Goal: Task Accomplishment & Management: Use online tool/utility

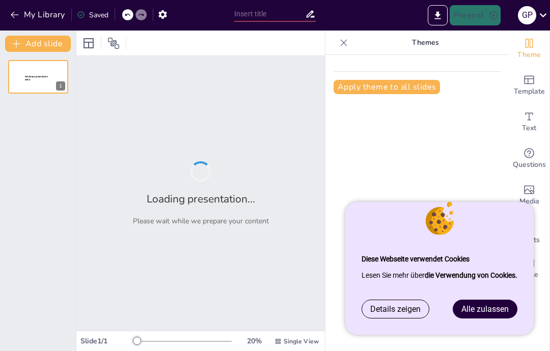
type input "Der Benzinmotor: Funktionsweise und Technologie"
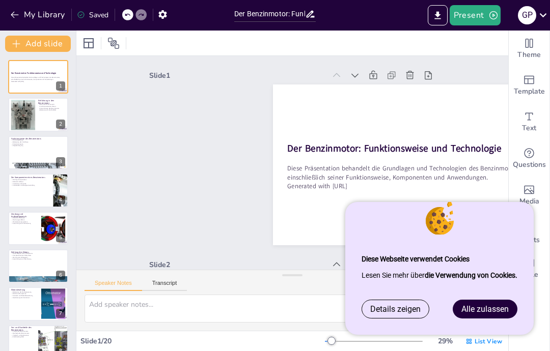
click at [479, 314] on link "Alle zulassen" at bounding box center [485, 309] width 64 height 18
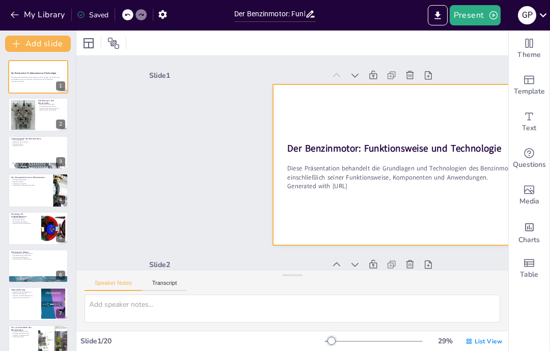
click at [375, 208] on div at bounding box center [382, 247] width 320 height 311
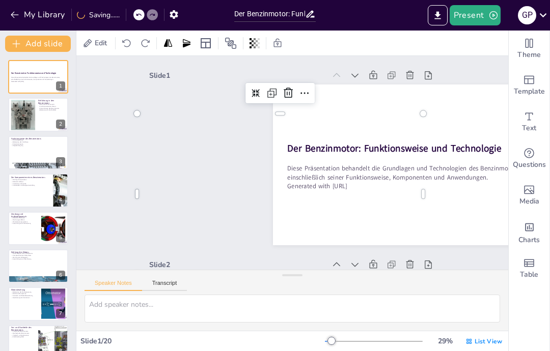
click at [530, 49] on icon "Change the overall theme" at bounding box center [529, 43] width 12 height 12
click at [532, 49] on icon "Change the overall theme" at bounding box center [529, 43] width 12 height 12
click at [485, 16] on button "Present" at bounding box center [474, 15] width 51 height 20
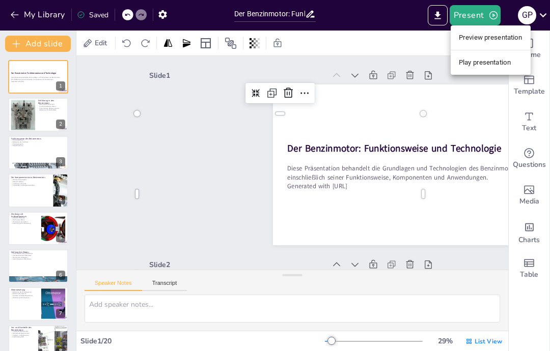
click at [493, 39] on li "Preview presentation" at bounding box center [490, 38] width 80 height 16
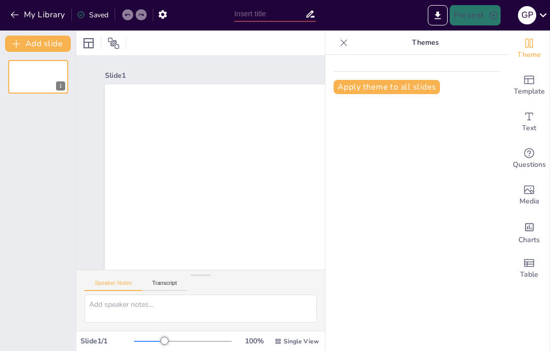
type input "Der Benzinmotor: Funktionsweise und Technologie"
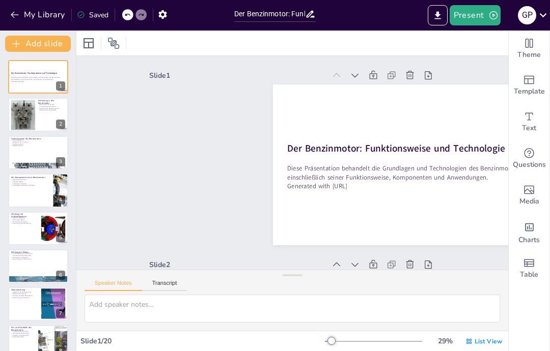
click at [443, 10] on icon "Export to PowerPoint" at bounding box center [437, 15] width 11 height 11
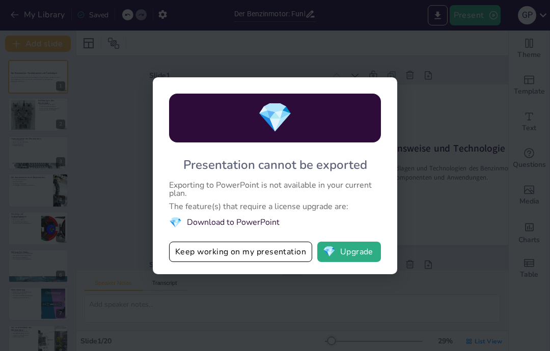
click at [278, 260] on button "Keep working on my presentation" at bounding box center [240, 252] width 143 height 20
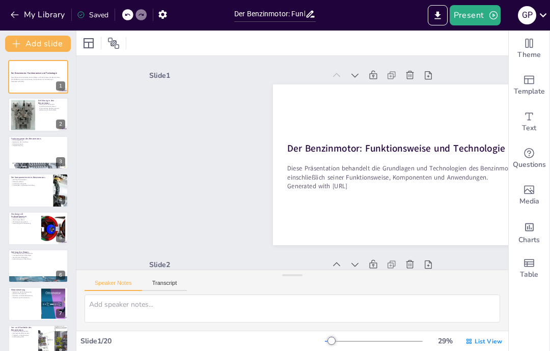
click at [491, 18] on icon "button" at bounding box center [493, 15] width 10 height 10
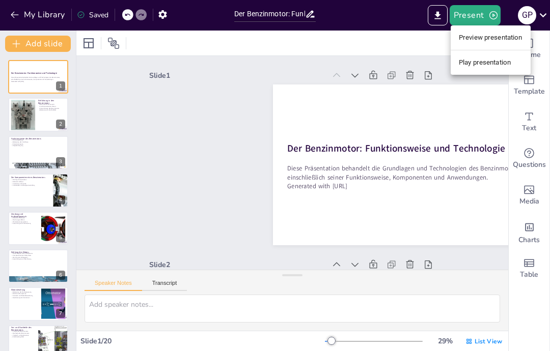
click at [196, 98] on div at bounding box center [275, 175] width 550 height 351
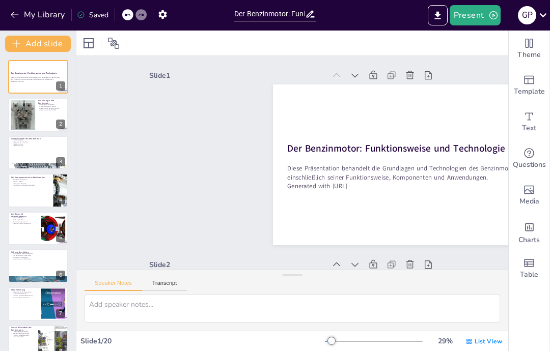
click at [528, 15] on div "G P" at bounding box center [527, 15] width 18 height 18
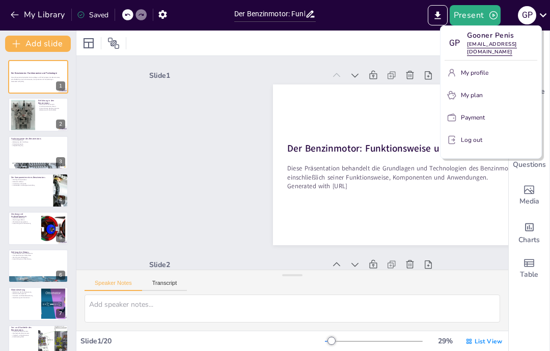
click at [468, 80] on button "My profile" at bounding box center [490, 73] width 93 height 16
